Goal: Transaction & Acquisition: Download file/media

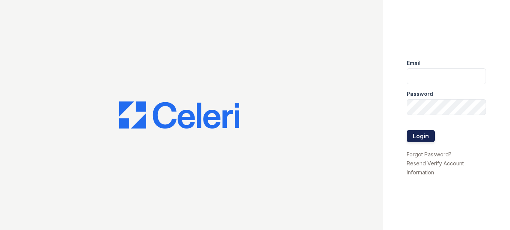
type input "arbors.pm@cafmanagement.com"
click at [420, 133] on button "Login" at bounding box center [421, 136] width 28 height 12
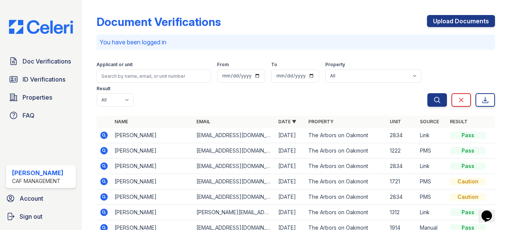
click at [110, 151] on td at bounding box center [104, 150] width 15 height 15
click at [105, 152] on icon at bounding box center [104, 150] width 9 height 9
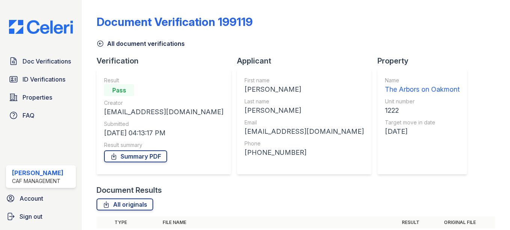
drag, startPoint x: 0, startPoint y: 0, endPoint x: 107, endPoint y: 150, distance: 184.1
click at [107, 150] on div "Summary PDF" at bounding box center [163, 156] width 119 height 15
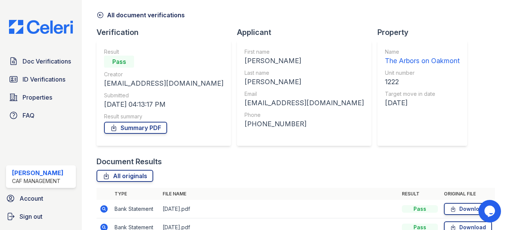
scroll to position [87, 0]
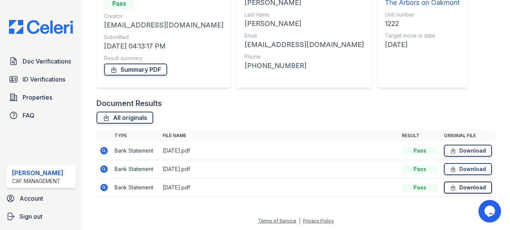
click at [457, 186] on link "Download" at bounding box center [468, 187] width 48 height 12
click at [400, 45] on div "Document Verification 199119 All document verifications Verification Result Pas…" at bounding box center [296, 60] width 399 height 288
